Goal: Task Accomplishment & Management: Use online tool/utility

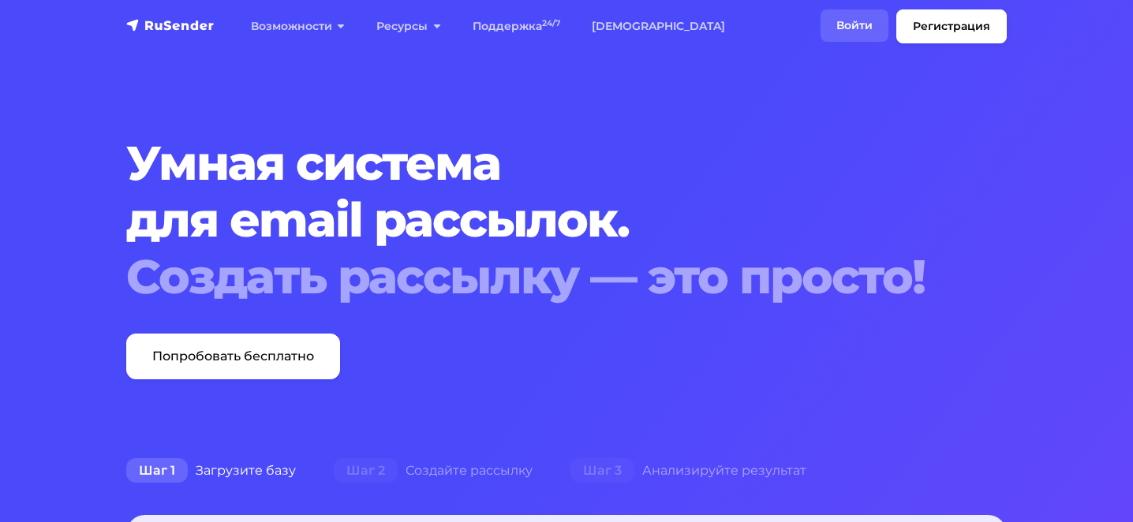
click at [874, 28] on link "Войти" at bounding box center [855, 25] width 68 height 32
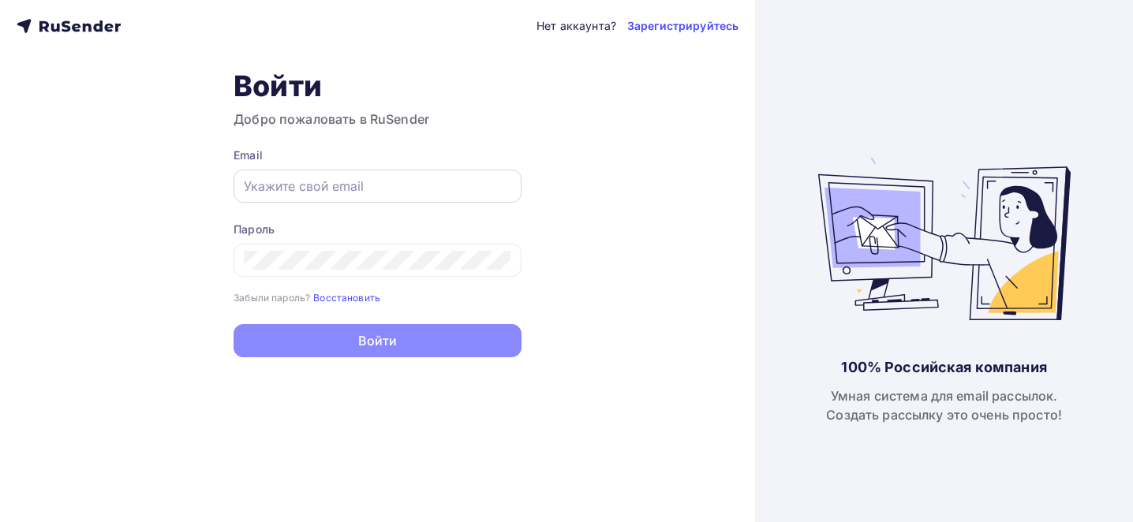
click at [407, 190] on input "text" at bounding box center [377, 186] width 267 height 19
type input "[EMAIL_ADDRESS][DOMAIN_NAME]"
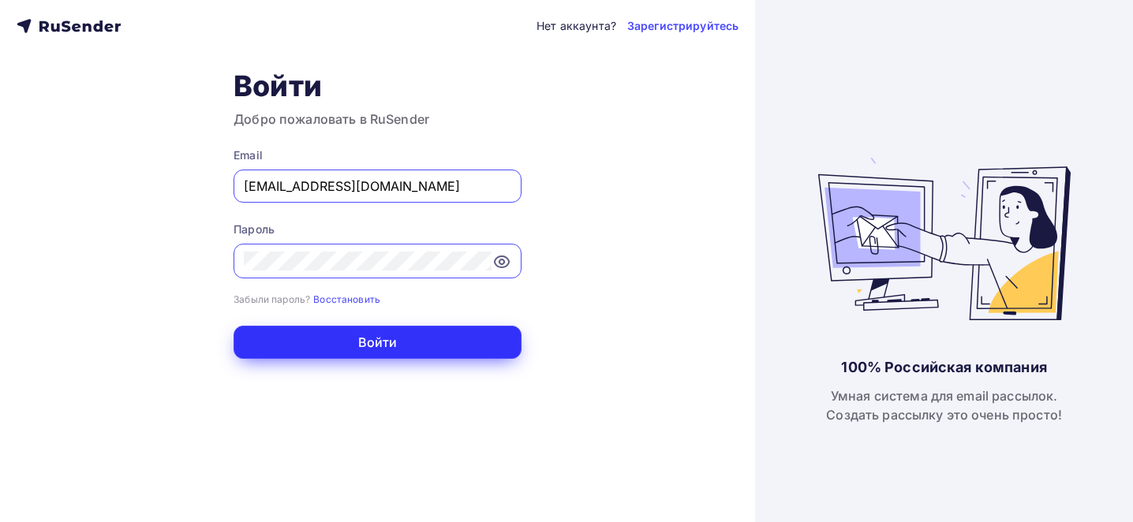
click at [446, 333] on button "Войти" at bounding box center [378, 342] width 288 height 33
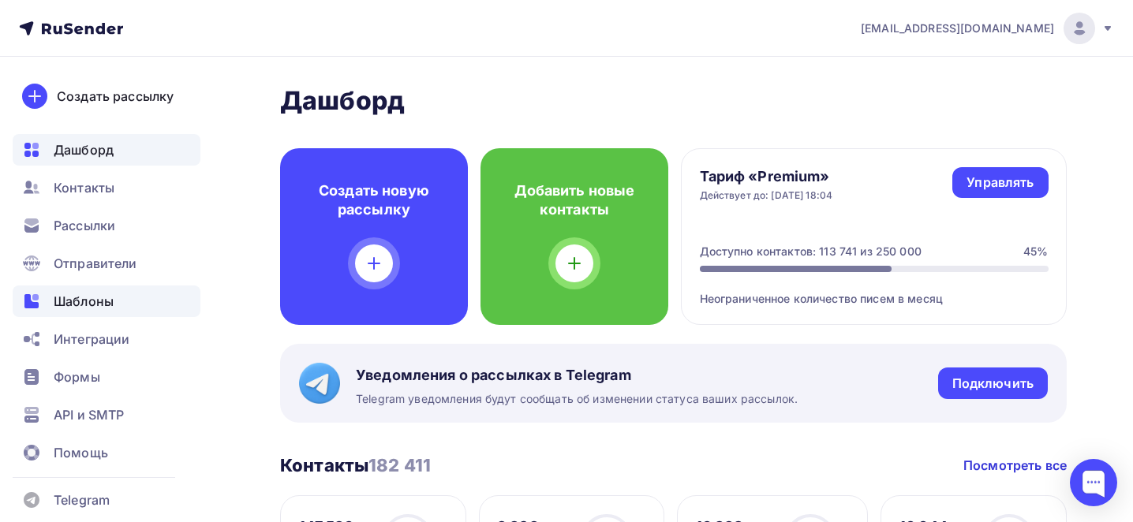
click at [94, 294] on span "Шаблоны" at bounding box center [84, 301] width 60 height 19
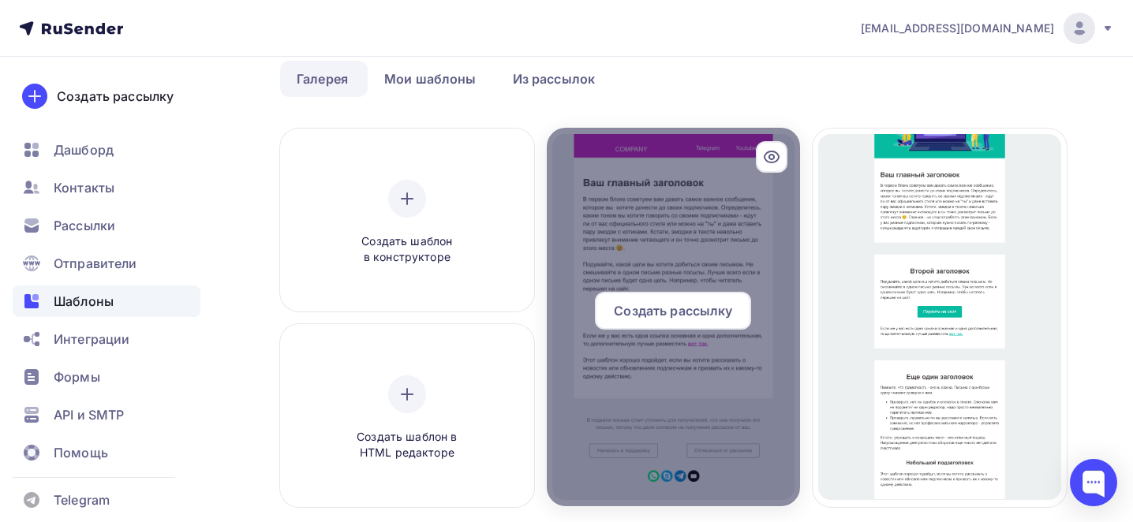
scroll to position [81, 0]
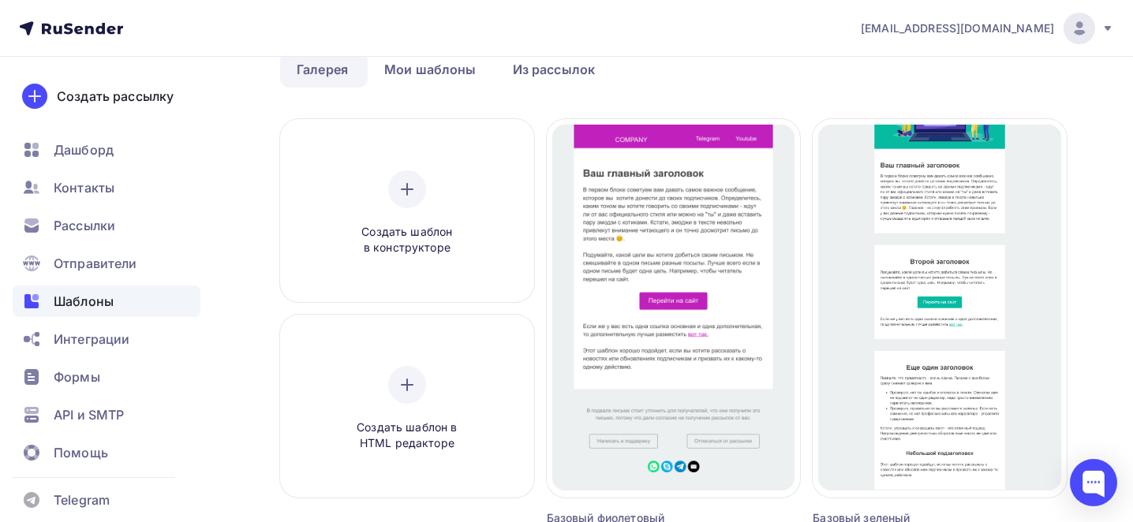
click at [140, 301] on div "Шаблоны" at bounding box center [107, 302] width 188 height 32
click at [464, 71] on link "Мои шаблоны" at bounding box center [430, 69] width 125 height 36
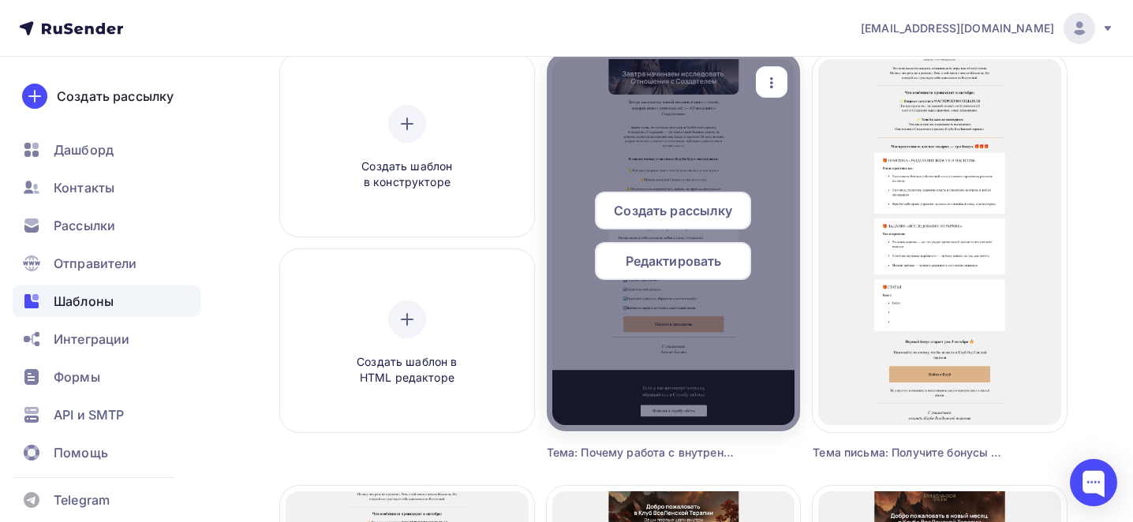
scroll to position [157, 0]
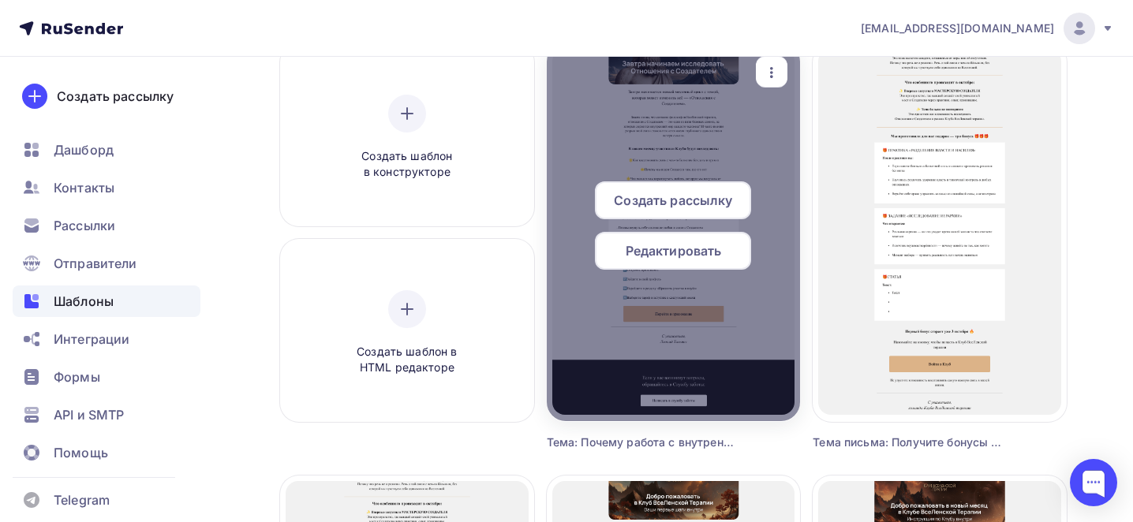
click at [686, 250] on span "Редактировать" at bounding box center [674, 250] width 96 height 19
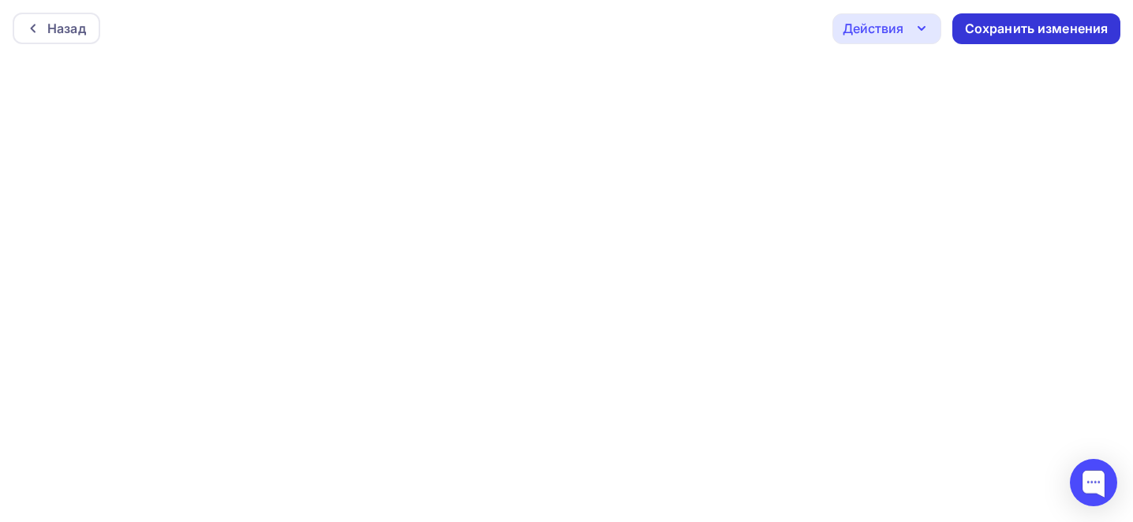
click at [1019, 24] on div "Сохранить изменения" at bounding box center [1037, 29] width 144 height 18
